Goal: Find specific page/section: Find specific page/section

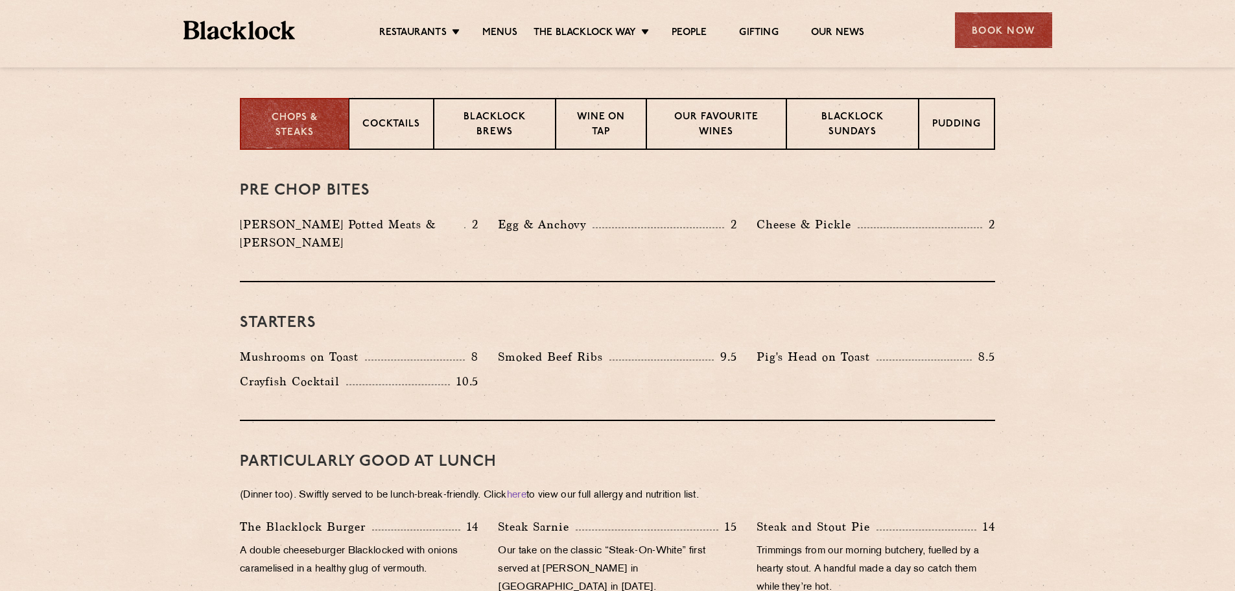
scroll to position [414, 0]
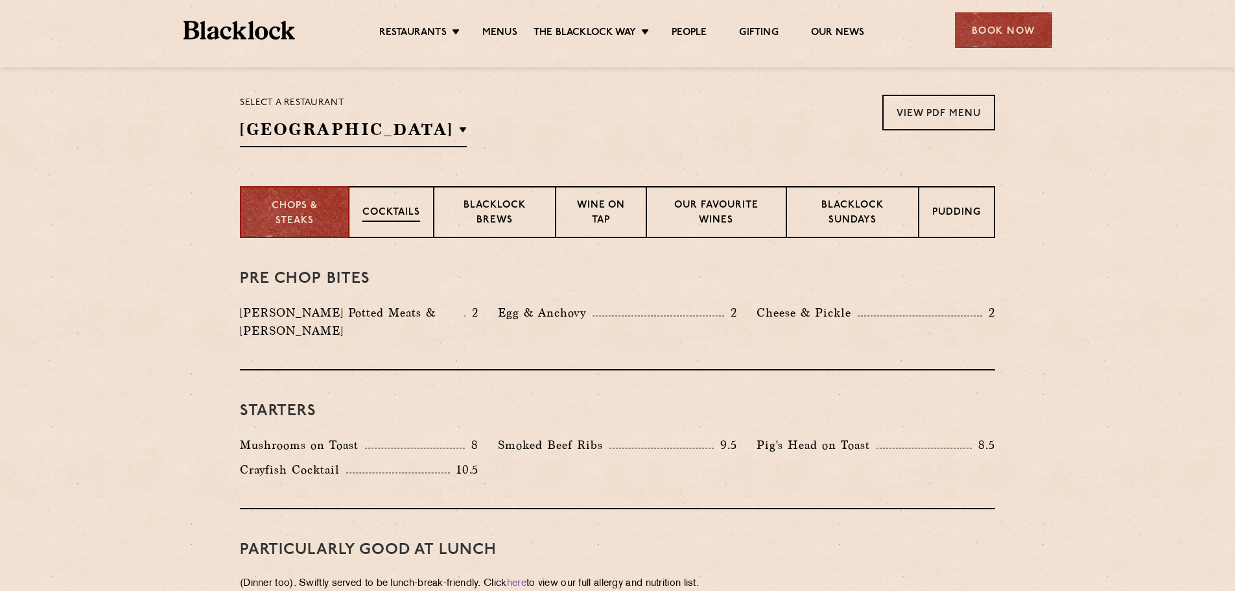
click at [379, 211] on p "Cocktails" at bounding box center [392, 214] width 58 height 16
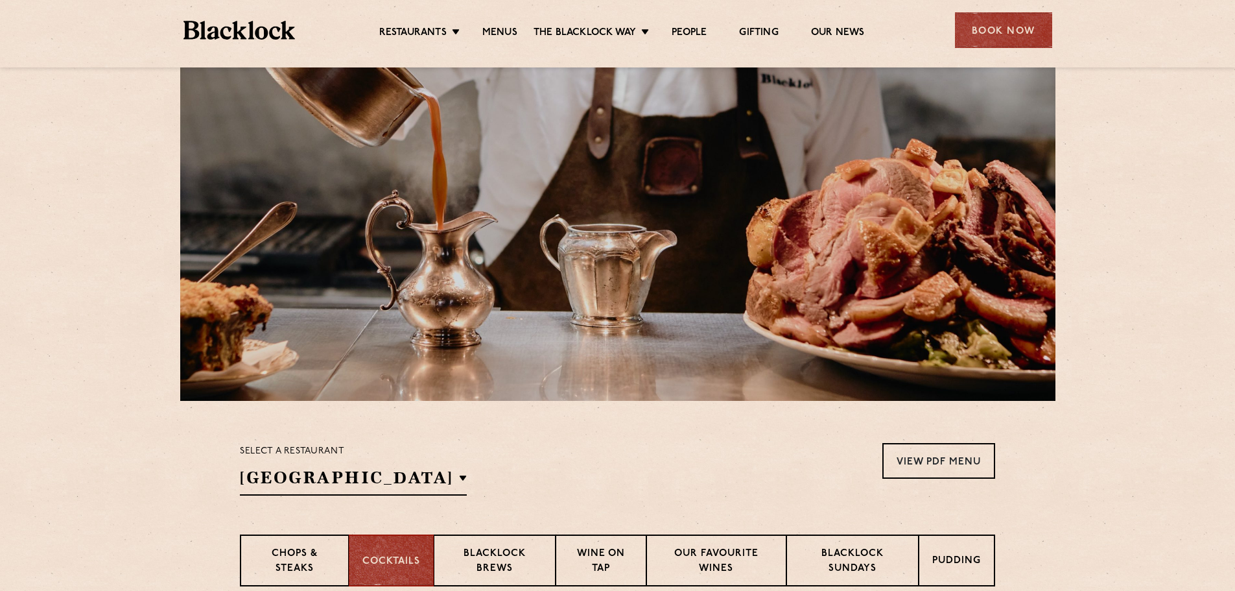
scroll to position [195, 0]
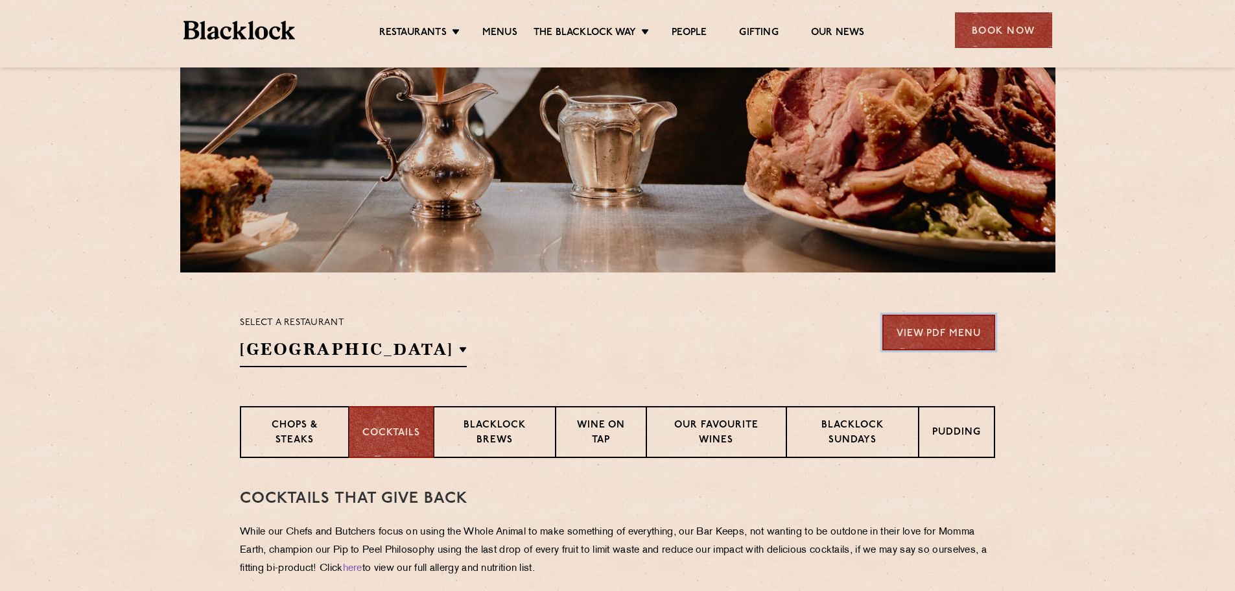
drag, startPoint x: 948, startPoint y: 335, endPoint x: 908, endPoint y: 337, distance: 39.6
click at [948, 335] on link "View PDF Menu" at bounding box center [939, 333] width 113 height 36
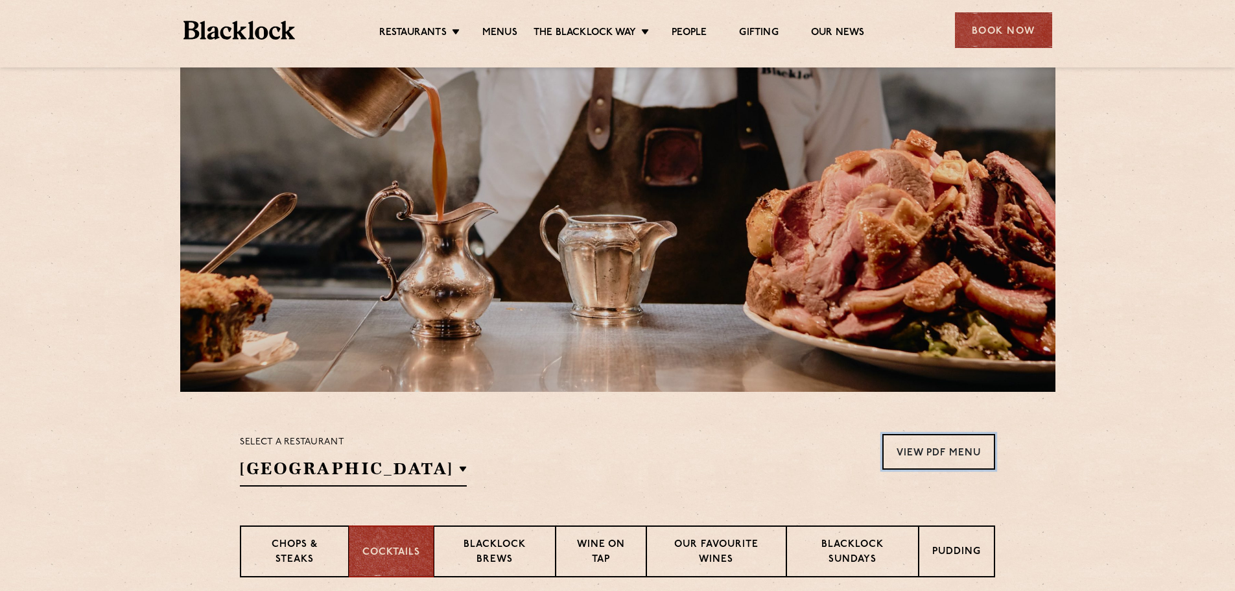
scroll to position [0, 0]
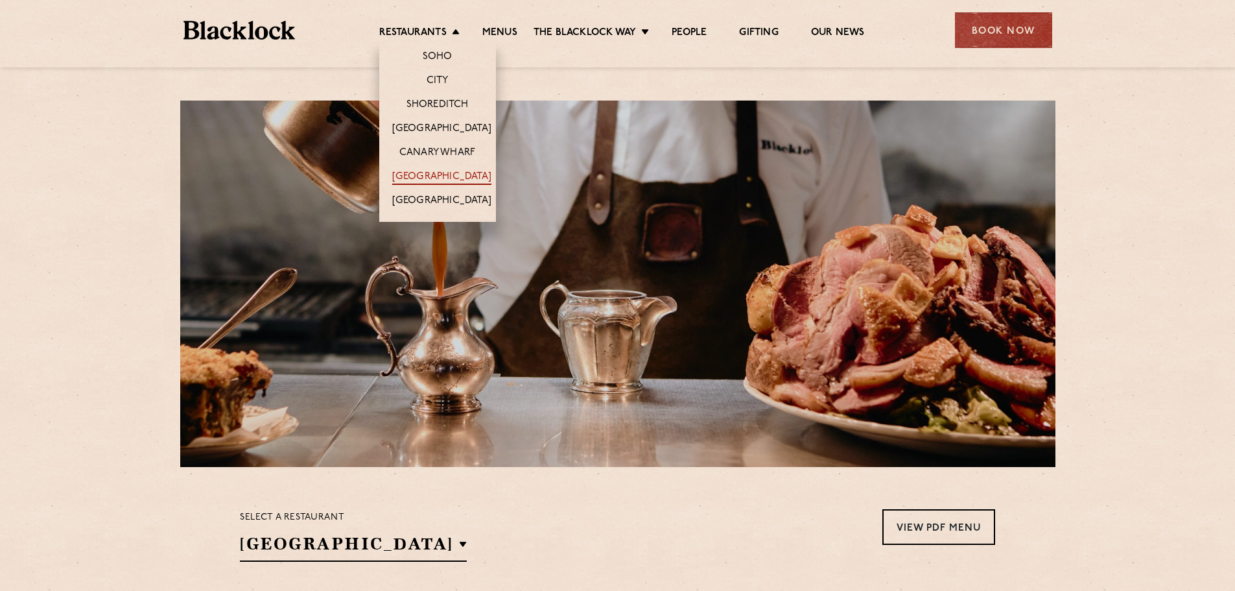
click at [429, 173] on link "[GEOGRAPHIC_DATA]" at bounding box center [441, 178] width 99 height 14
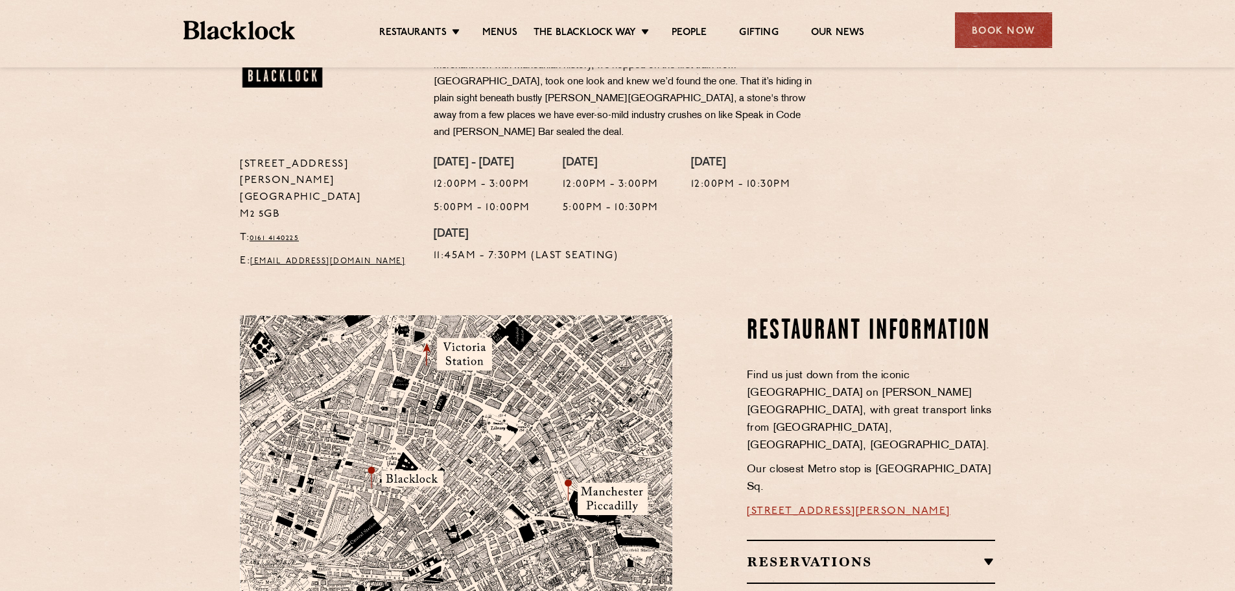
scroll to position [389, 0]
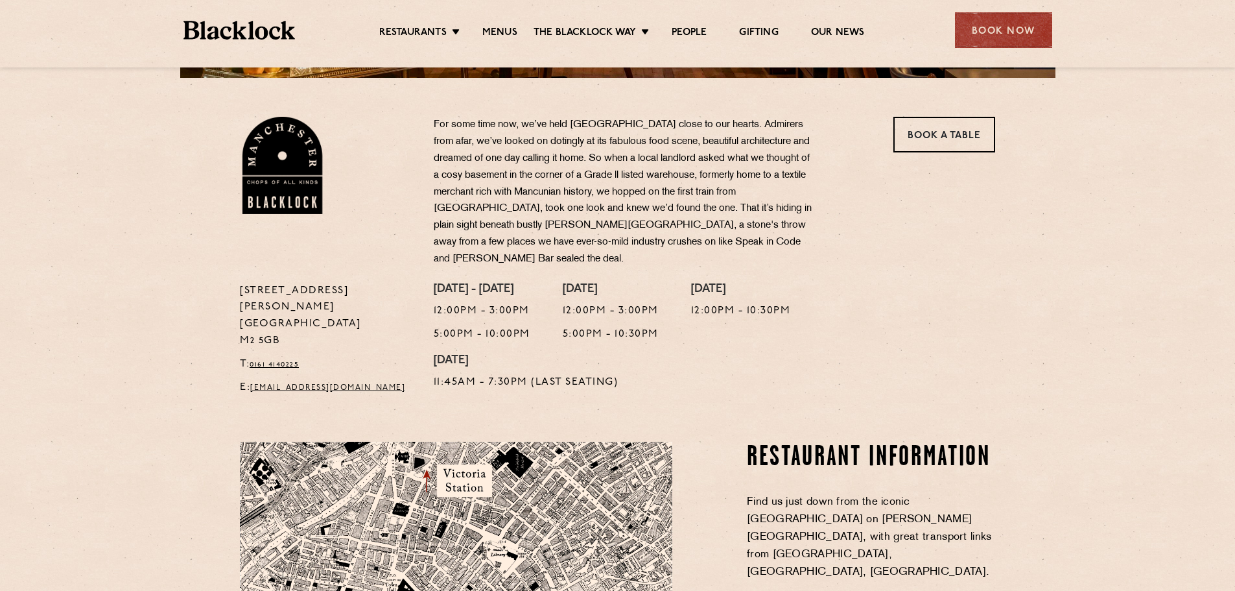
drag, startPoint x: 285, startPoint y: 307, endPoint x: 233, endPoint y: 306, distance: 51.9
click at [233, 306] on div "37 Peter Street Manchester M2 5GB T: 0161 4140225 E: Manchester@theblacklock.com" at bounding box center [327, 343] width 194 height 120
click at [265, 315] on p "37 Peter Street Manchester M2 5GB" at bounding box center [327, 316] width 174 height 67
drag, startPoint x: 281, startPoint y: 304, endPoint x: 234, endPoint y: 297, distance: 47.8
click at [234, 297] on div "37 Peter Street Manchester M2 5GB T: 0161 4140225 E: Manchester@theblacklock.com" at bounding box center [327, 343] width 194 height 120
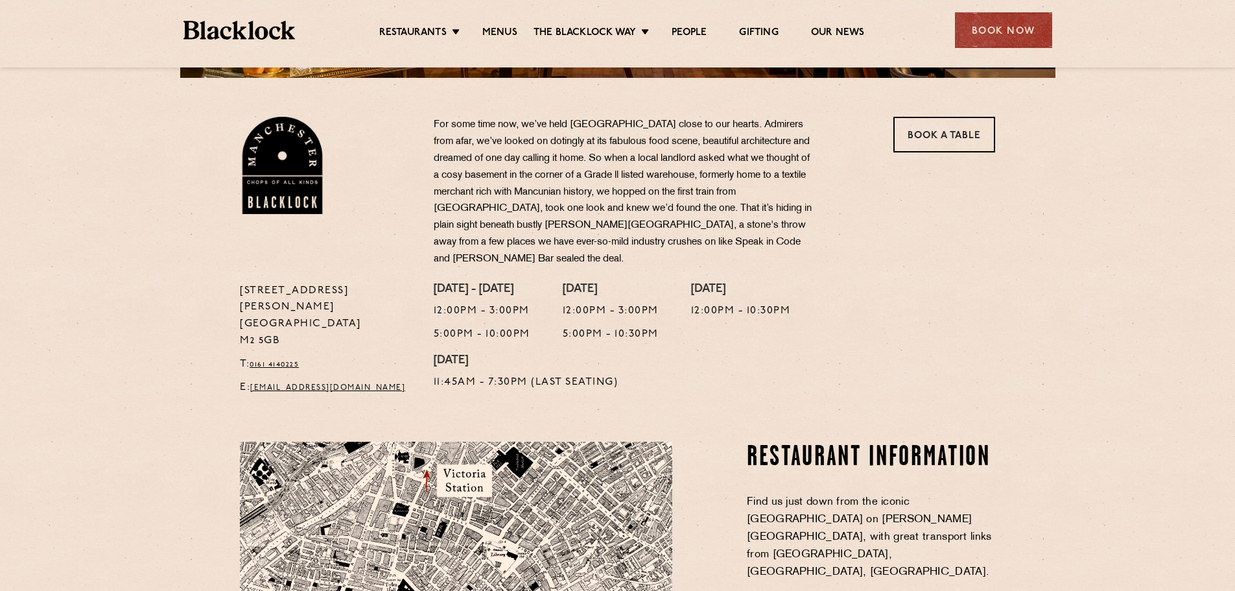
click at [245, 301] on p "37 Peter Street Manchester M2 5GB" at bounding box center [327, 316] width 174 height 67
drag, startPoint x: 294, startPoint y: 311, endPoint x: 237, endPoint y: 305, distance: 57.4
click at [237, 305] on div "37 Peter Street Manchester M2 5GB T: 0161 4140225 E: Manchester@theblacklock.com" at bounding box center [327, 343] width 194 height 120
copy p "M2 5GB"
